Goal: Task Accomplishment & Management: Manage account settings

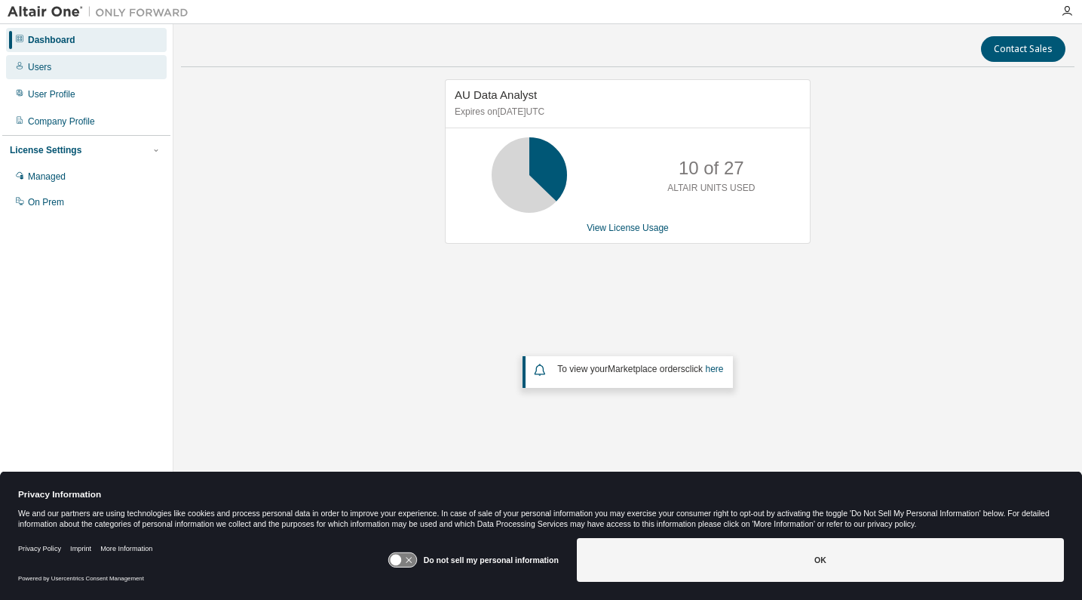
click at [53, 69] on div "Users" at bounding box center [86, 67] width 161 height 24
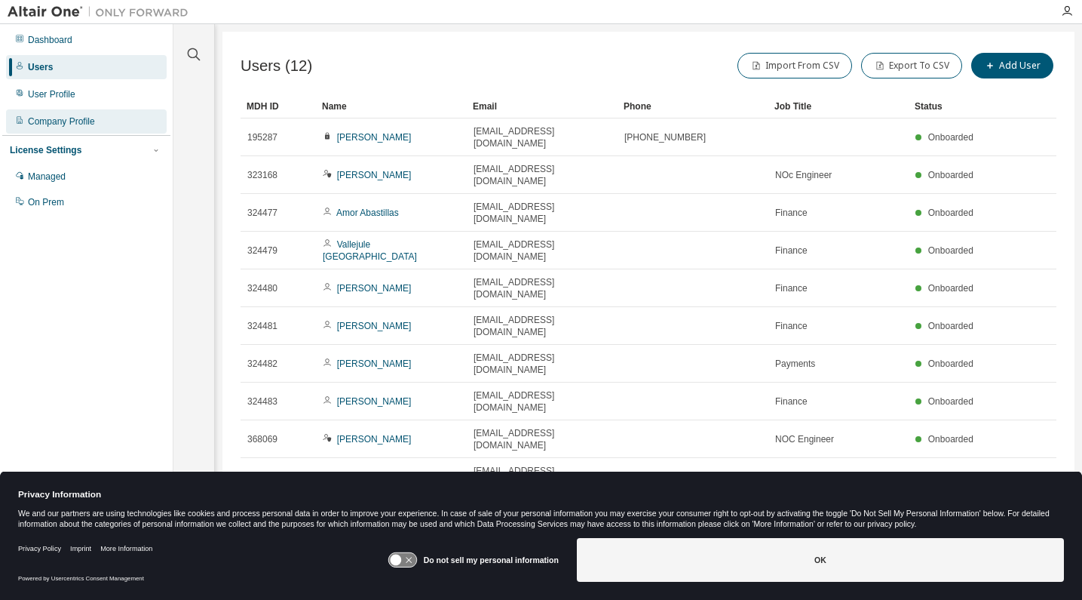
click at [77, 122] on div "Company Profile" at bounding box center [61, 121] width 67 height 12
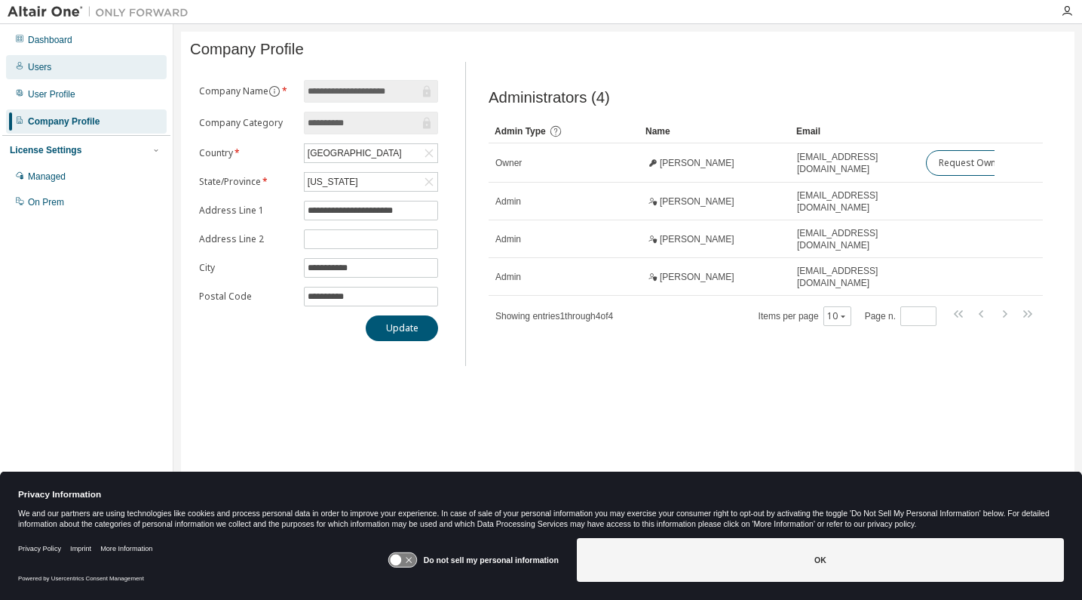
click at [48, 66] on div "Users" at bounding box center [39, 67] width 23 height 12
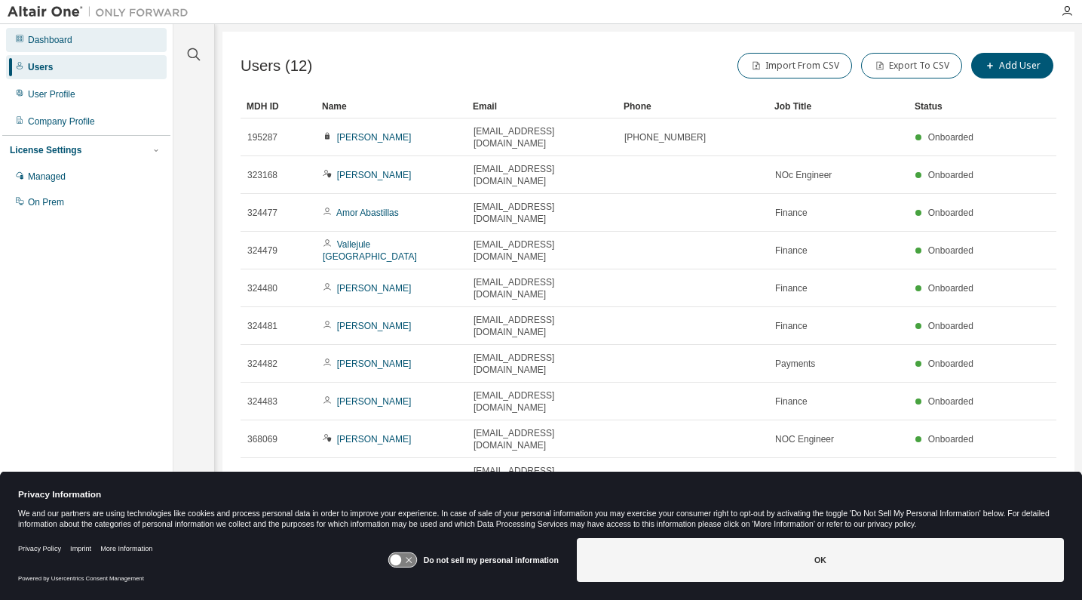
click at [36, 47] on div "Dashboard" at bounding box center [86, 40] width 161 height 24
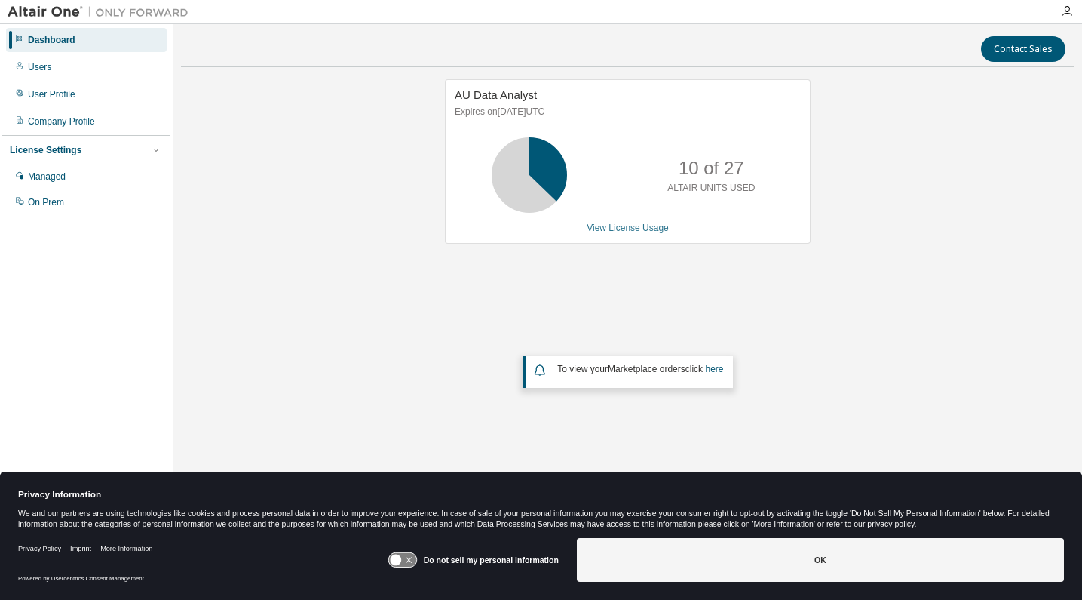
click at [617, 226] on link "View License Usage" at bounding box center [628, 227] width 82 height 11
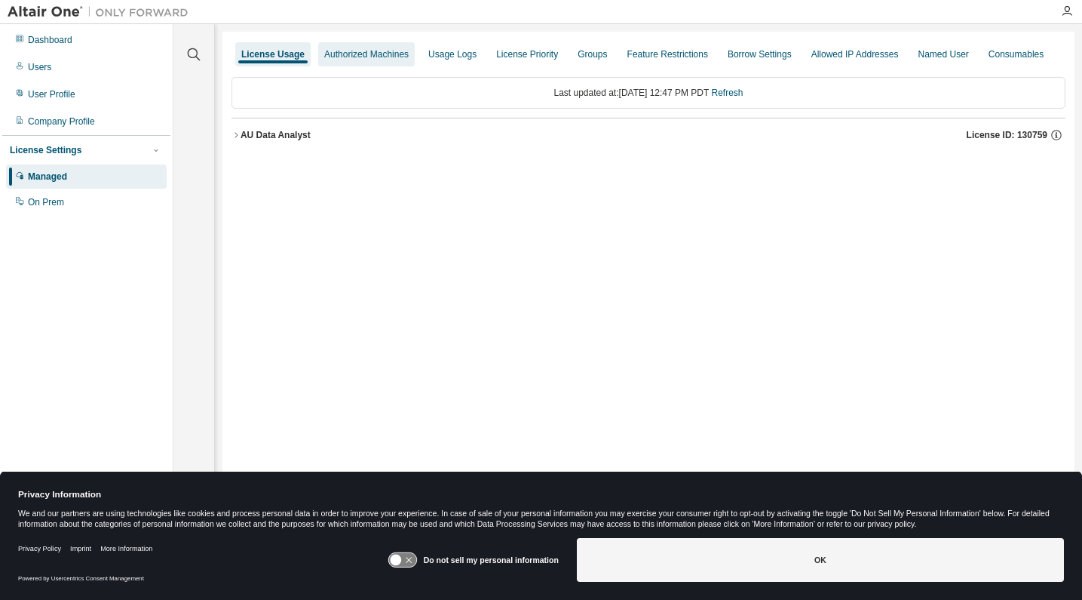
click at [371, 55] on div "Authorized Machines" at bounding box center [366, 54] width 84 height 12
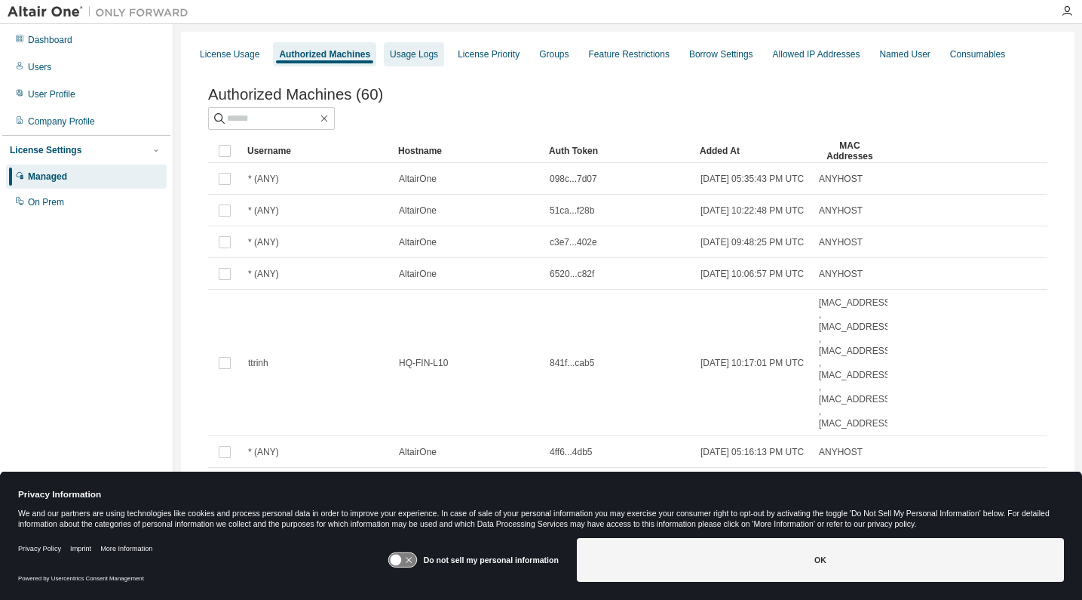
click at [424, 54] on div "Usage Logs" at bounding box center [414, 54] width 48 height 12
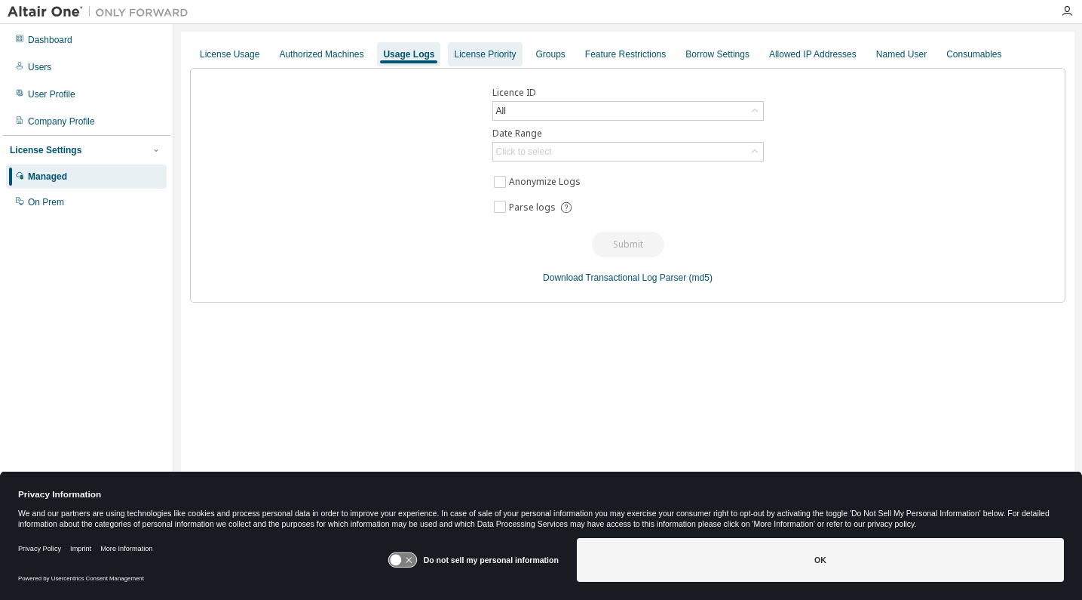
click at [465, 53] on div "License Priority" at bounding box center [485, 54] width 62 height 12
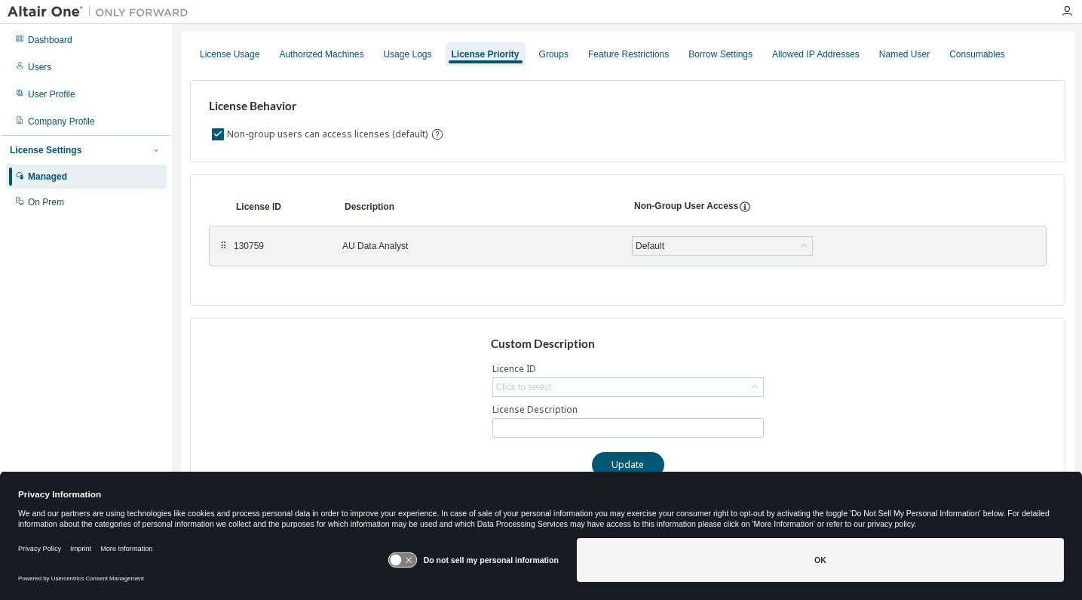
click at [222, 250] on div "⠿" at bounding box center [223, 246] width 9 height 12
click at [539, 57] on div "Groups" at bounding box center [553, 54] width 29 height 12
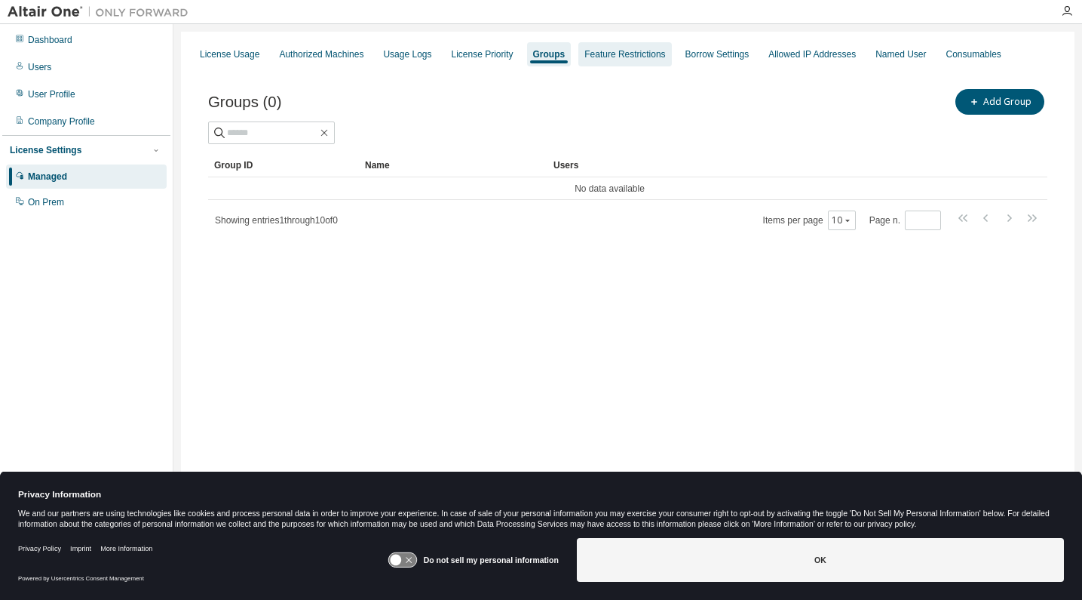
click at [610, 52] on div "Feature Restrictions" at bounding box center [625, 54] width 81 height 12
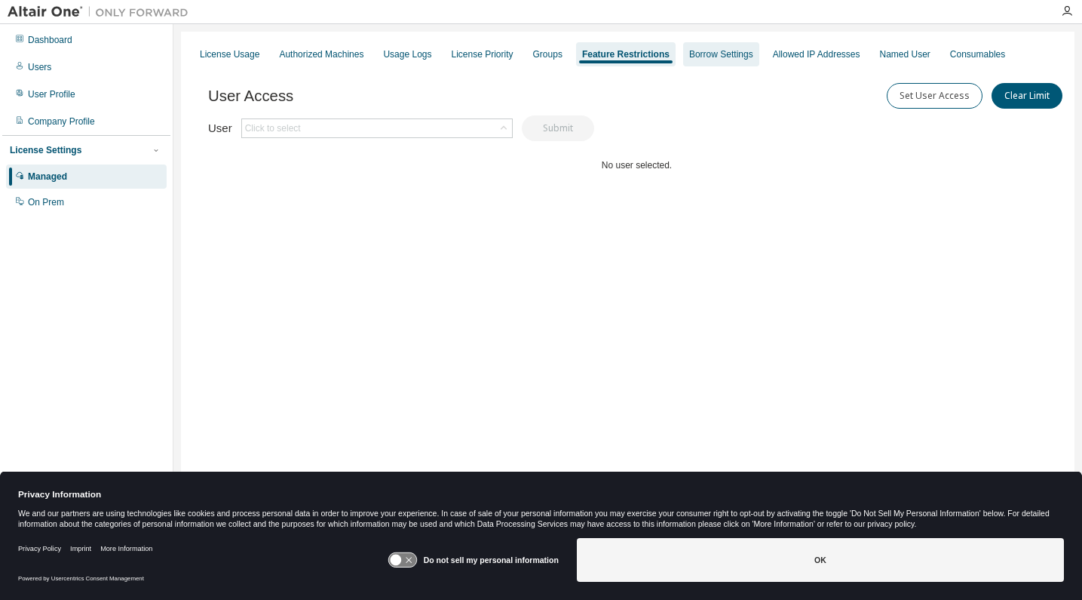
click at [701, 54] on div "Borrow Settings" at bounding box center [721, 54] width 64 height 12
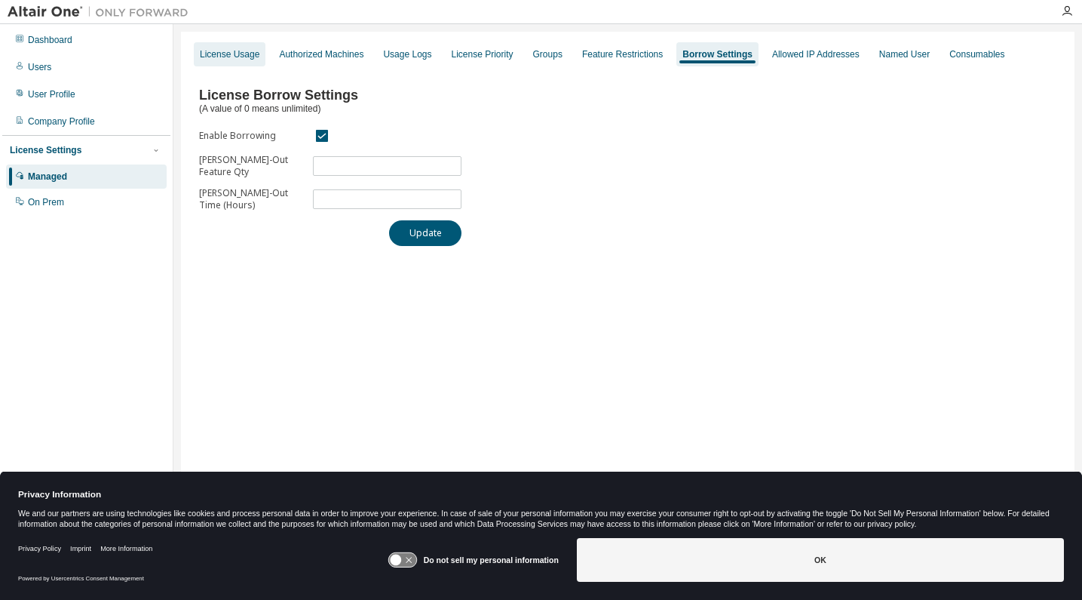
click at [238, 58] on div "License Usage" at bounding box center [230, 54] width 60 height 12
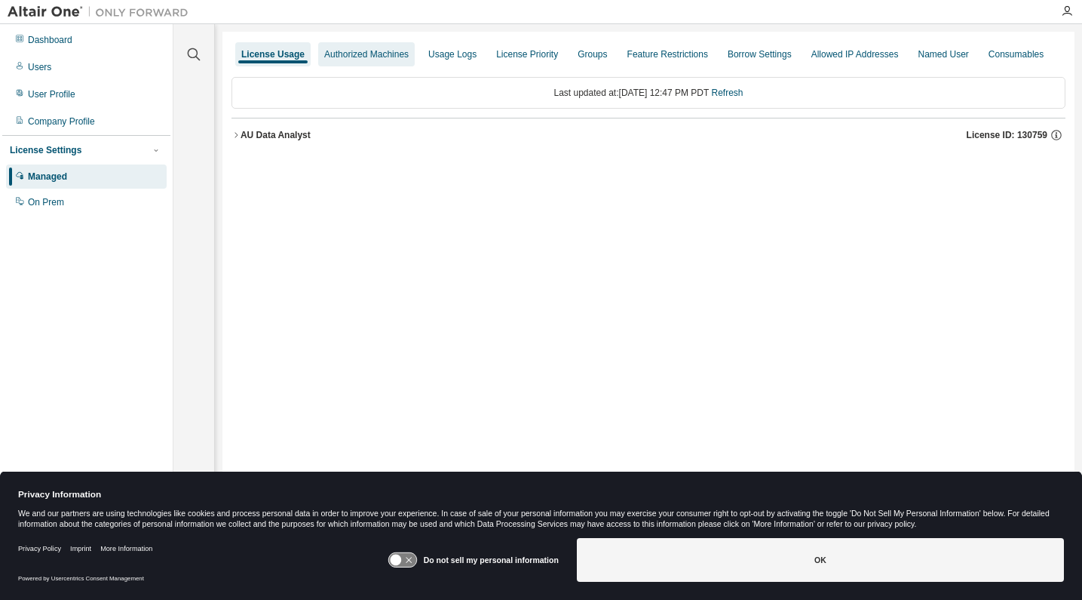
click at [358, 54] on div "Authorized Machines" at bounding box center [366, 54] width 84 height 12
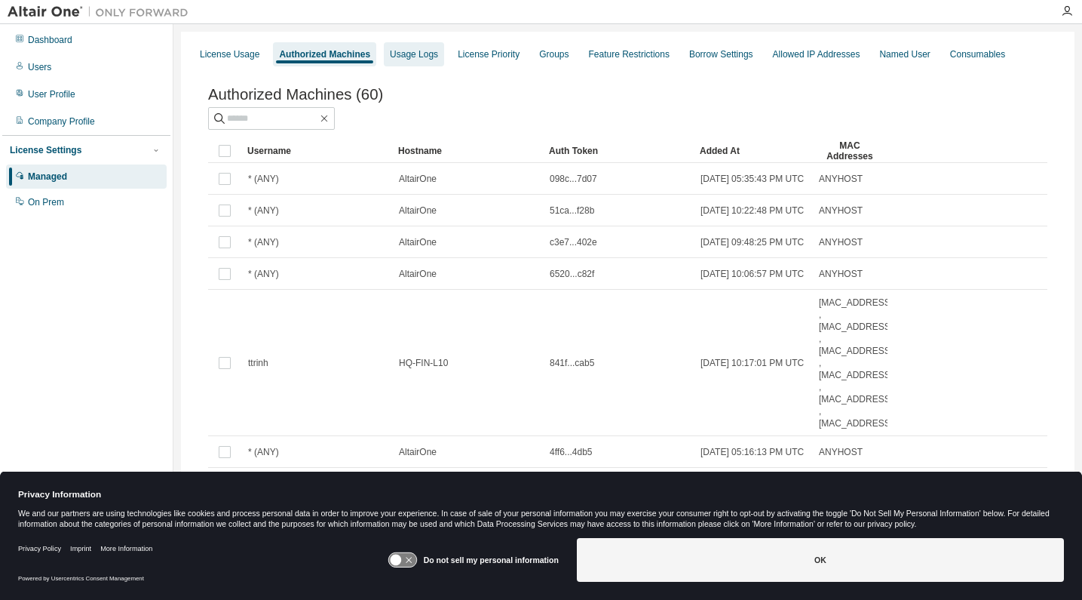
click at [397, 55] on div "Usage Logs" at bounding box center [414, 54] width 48 height 12
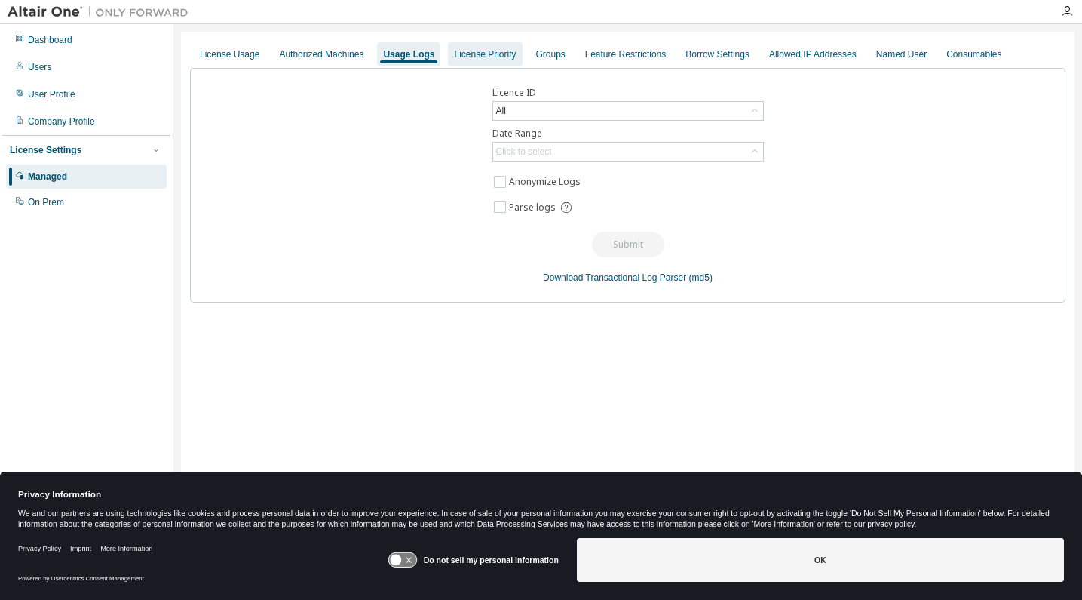
click at [465, 57] on div "License Priority" at bounding box center [485, 54] width 62 height 12
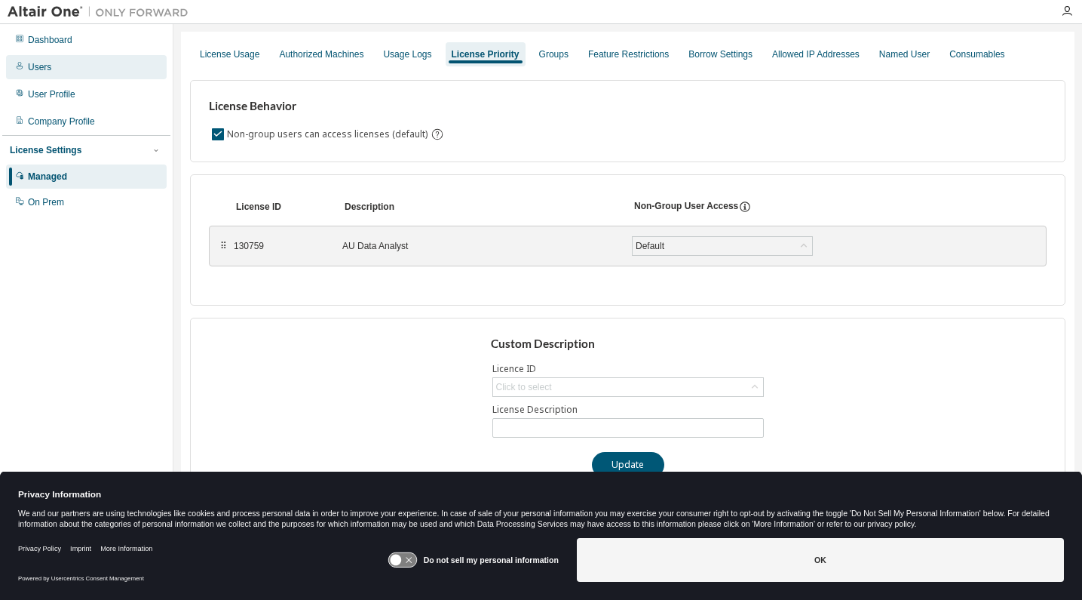
click at [54, 73] on div "Users" at bounding box center [86, 67] width 161 height 24
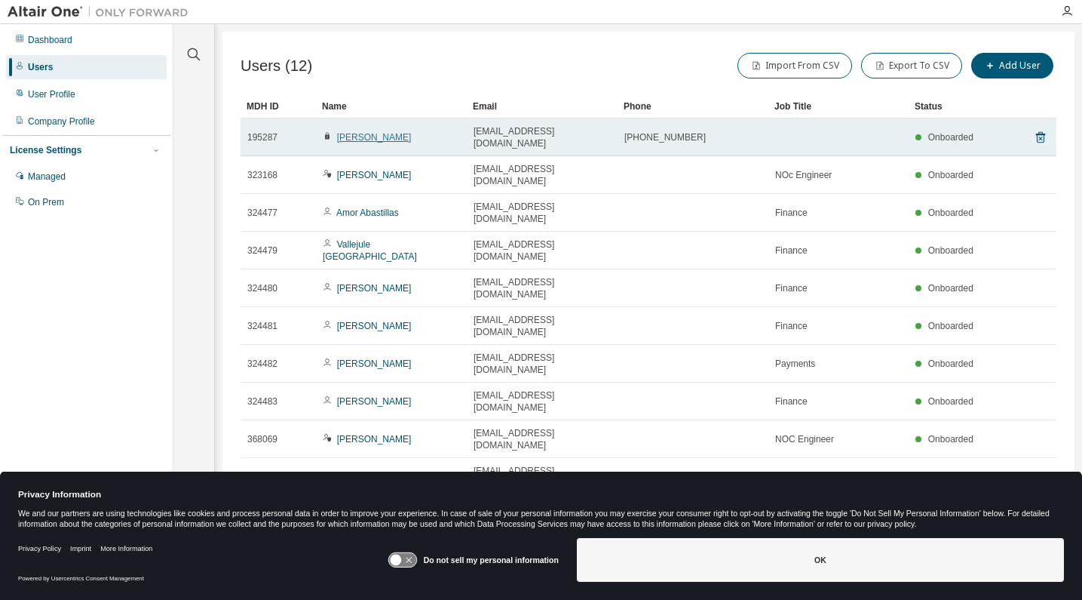
click at [360, 132] on link "[PERSON_NAME]" at bounding box center [374, 137] width 75 height 11
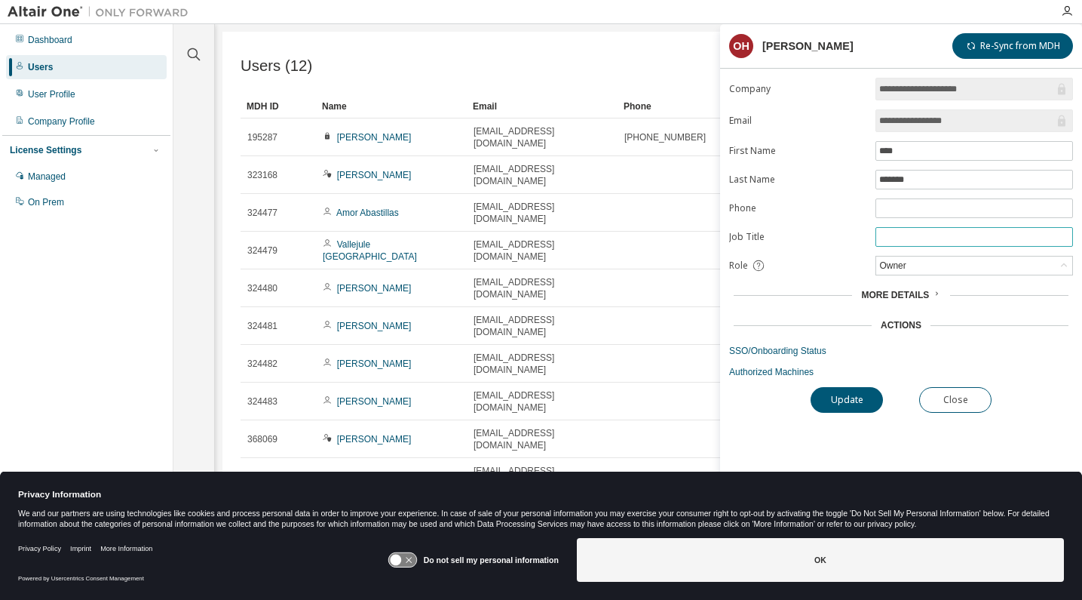
click at [921, 238] on input "text" at bounding box center [974, 237] width 190 height 12
type input "********"
click at [811, 387] on button "Update" at bounding box center [847, 400] width 72 height 26
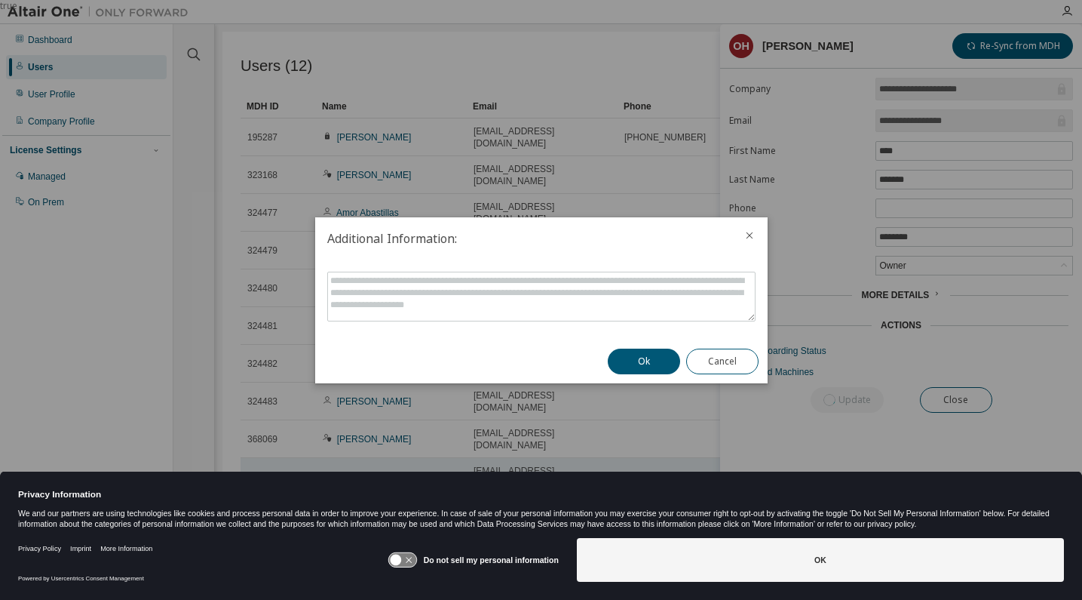
drag, startPoint x: 645, startPoint y: 361, endPoint x: 670, endPoint y: 352, distance: 26.5
click at [648, 361] on button "Ok" at bounding box center [644, 361] width 72 height 26
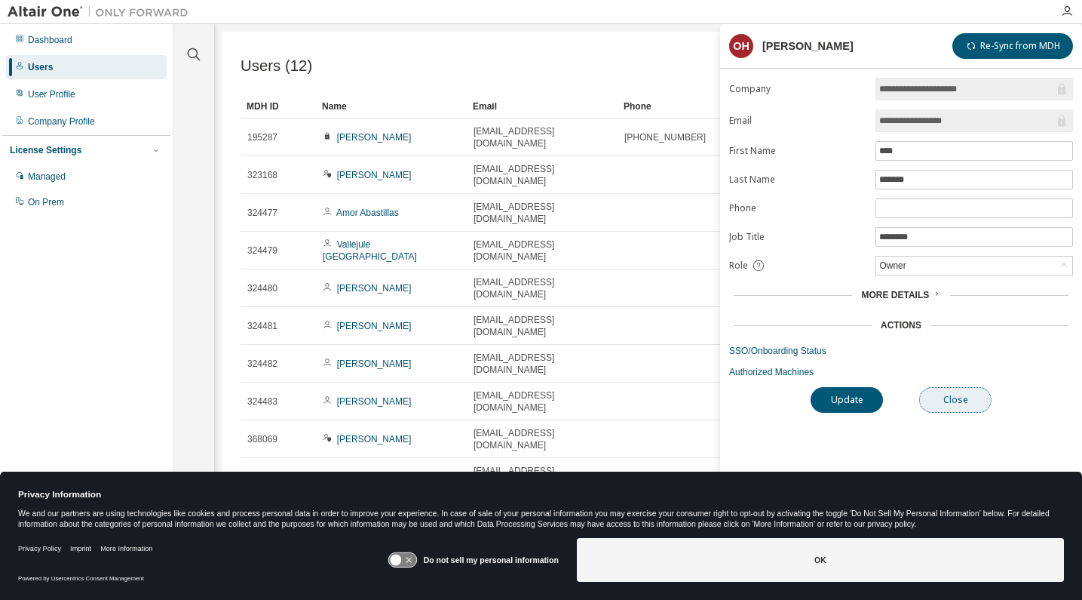
click at [970, 396] on button "Close" at bounding box center [955, 400] width 72 height 26
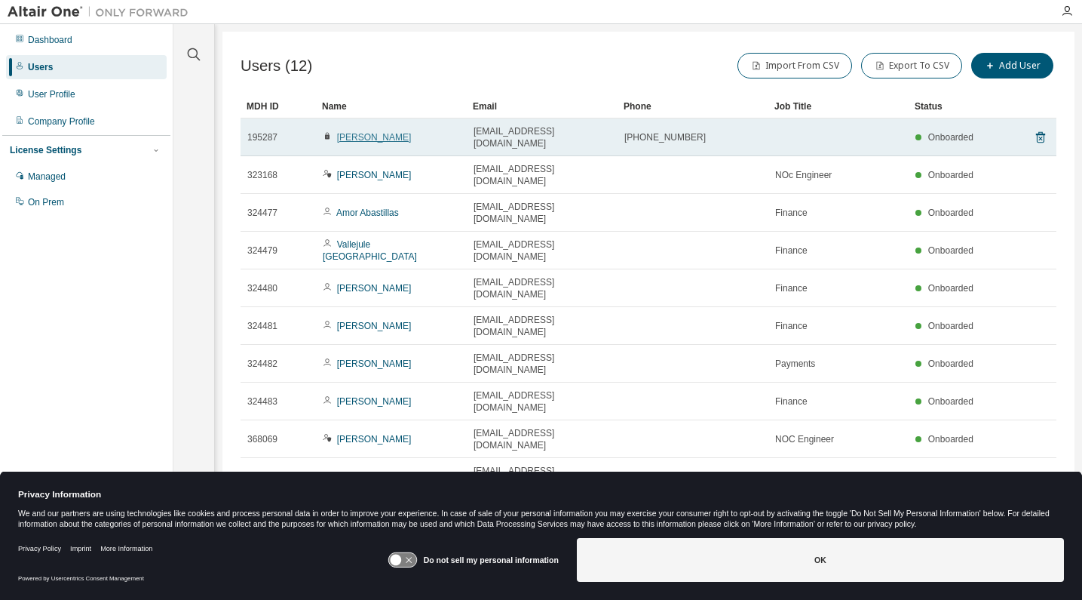
click at [367, 133] on link "[PERSON_NAME]" at bounding box center [374, 137] width 75 height 11
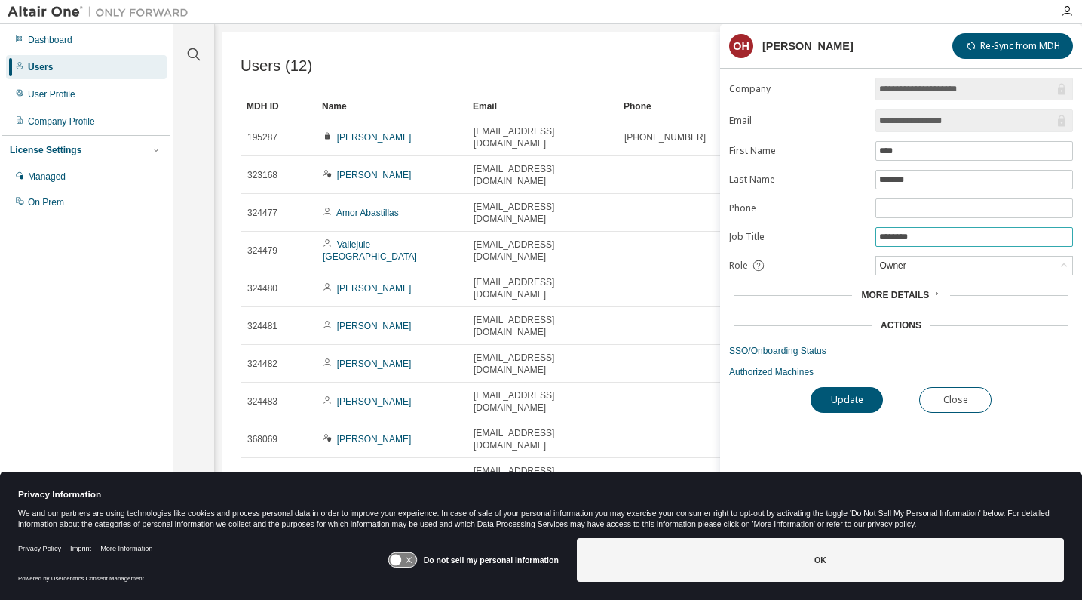
click at [938, 237] on input "********" at bounding box center [974, 237] width 190 height 12
click at [948, 229] on span "********" at bounding box center [975, 237] width 198 height 20
type input "**********"
click at [864, 392] on button "Update" at bounding box center [847, 400] width 72 height 26
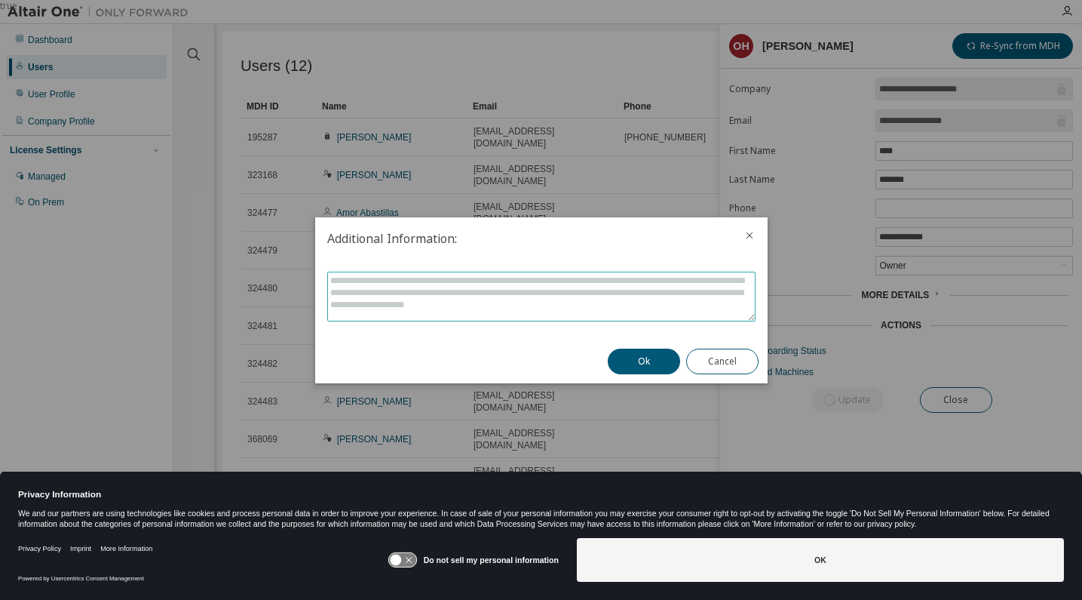
click at [521, 287] on textarea at bounding box center [541, 296] width 427 height 48
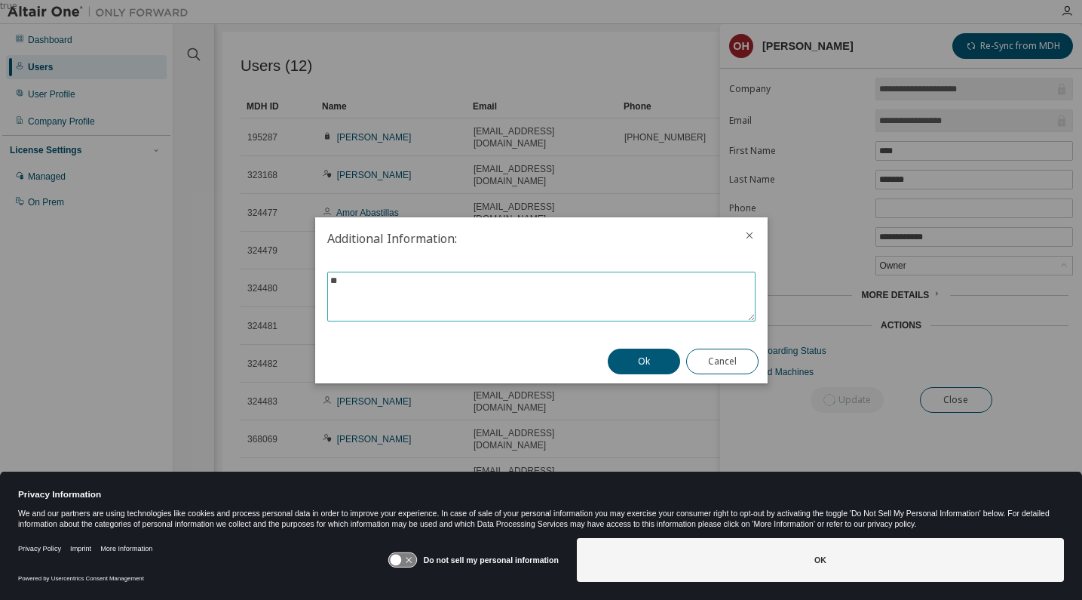
type textarea "*"
type textarea "*****"
click at [650, 353] on button "Ok" at bounding box center [644, 361] width 72 height 26
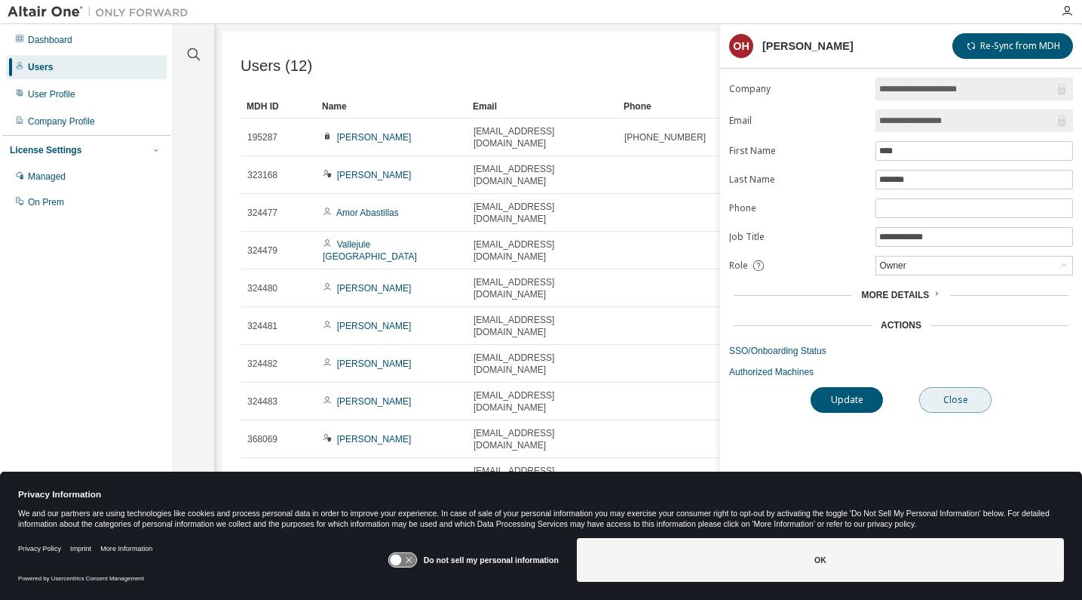
click at [974, 394] on button "Close" at bounding box center [955, 400] width 72 height 26
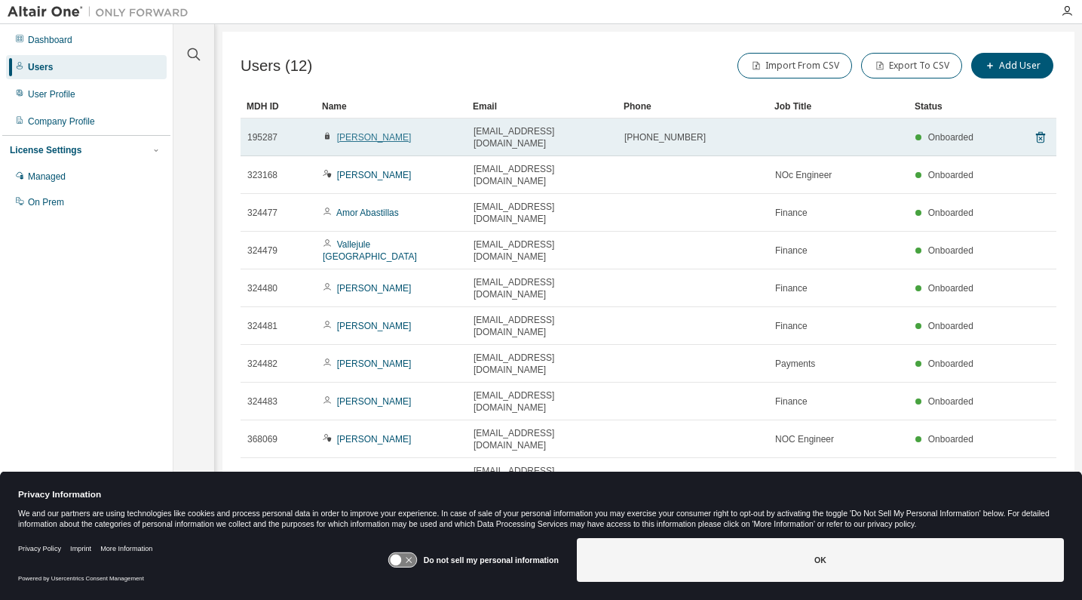
click at [369, 132] on link "[PERSON_NAME]" at bounding box center [374, 137] width 75 height 11
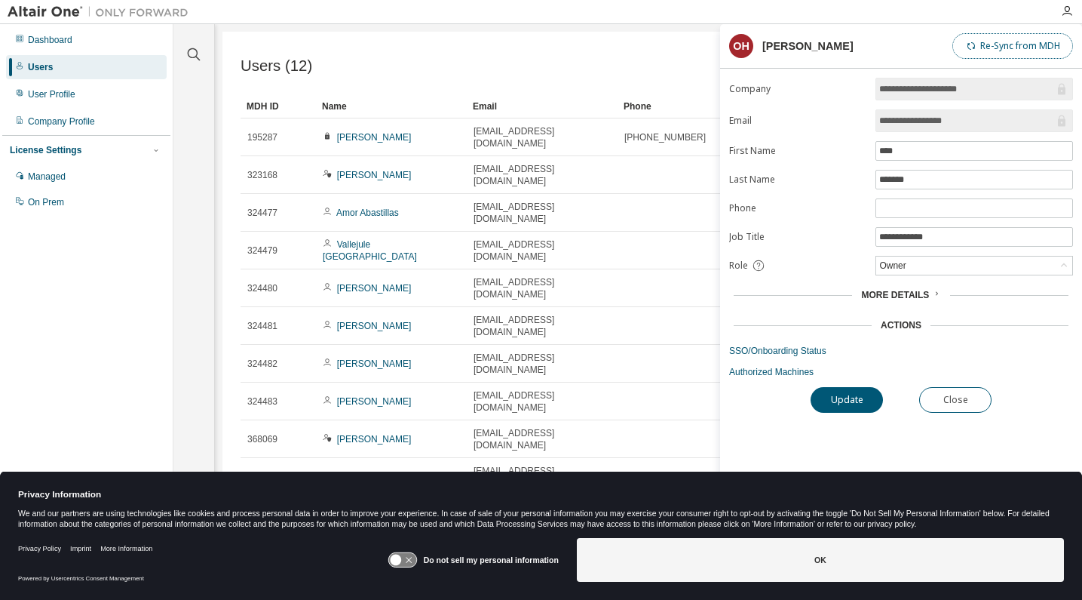
click at [1014, 45] on button "Re-Sync from MDH" at bounding box center [1013, 46] width 121 height 26
click at [962, 396] on button "Close" at bounding box center [955, 400] width 72 height 26
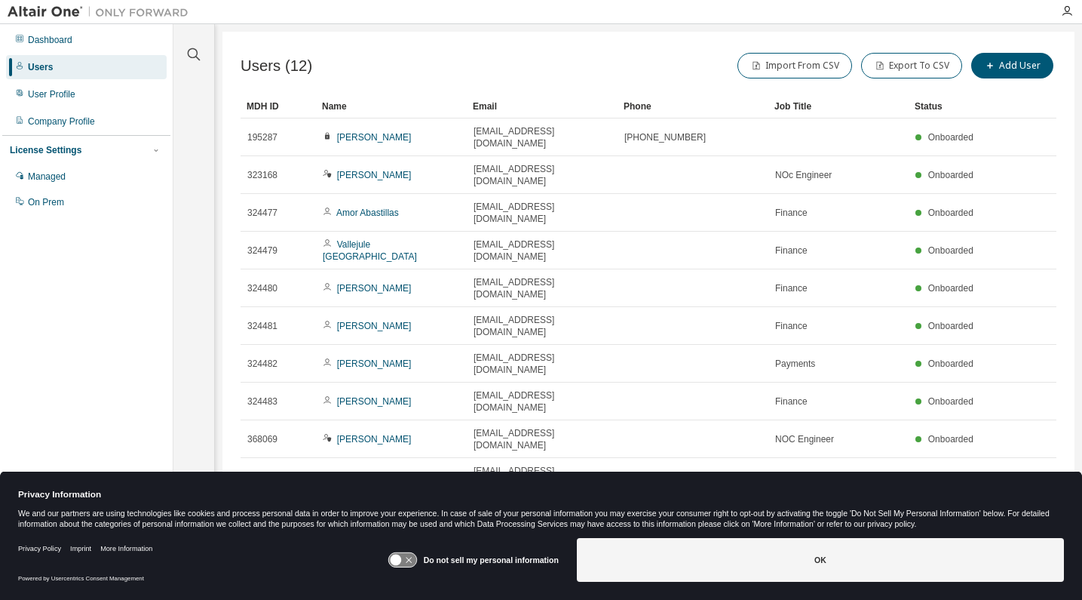
click at [858, 511] on icon "button" at bounding box center [856, 515] width 9 height 9
click at [858, 426] on div "20" at bounding box center [899, 434] width 121 height 18
